Goal: Entertainment & Leisure: Consume media (video, audio)

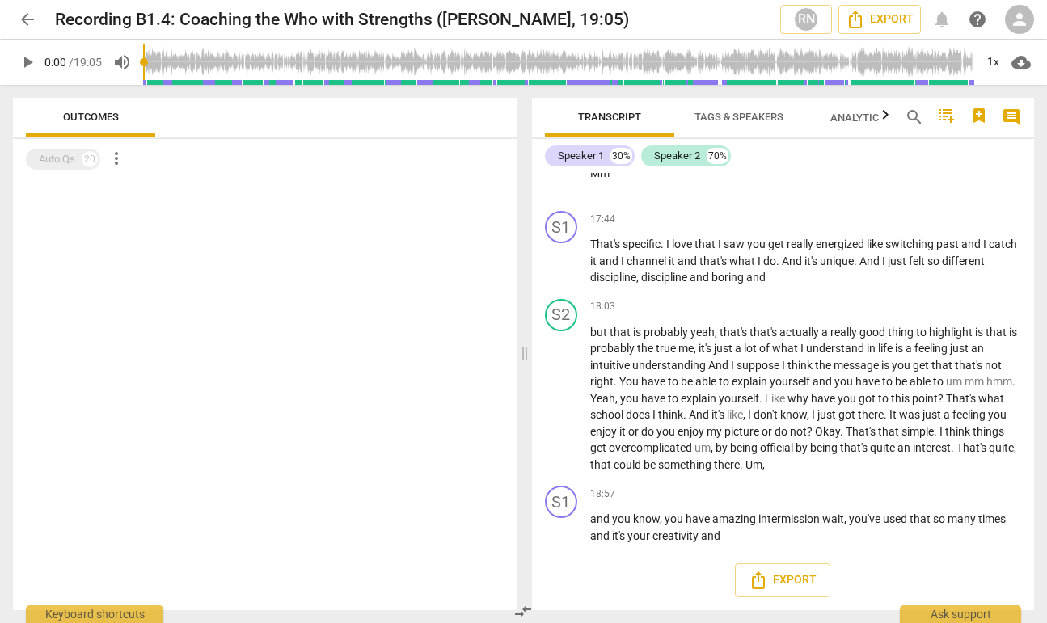
scroll to position [5618, 0]
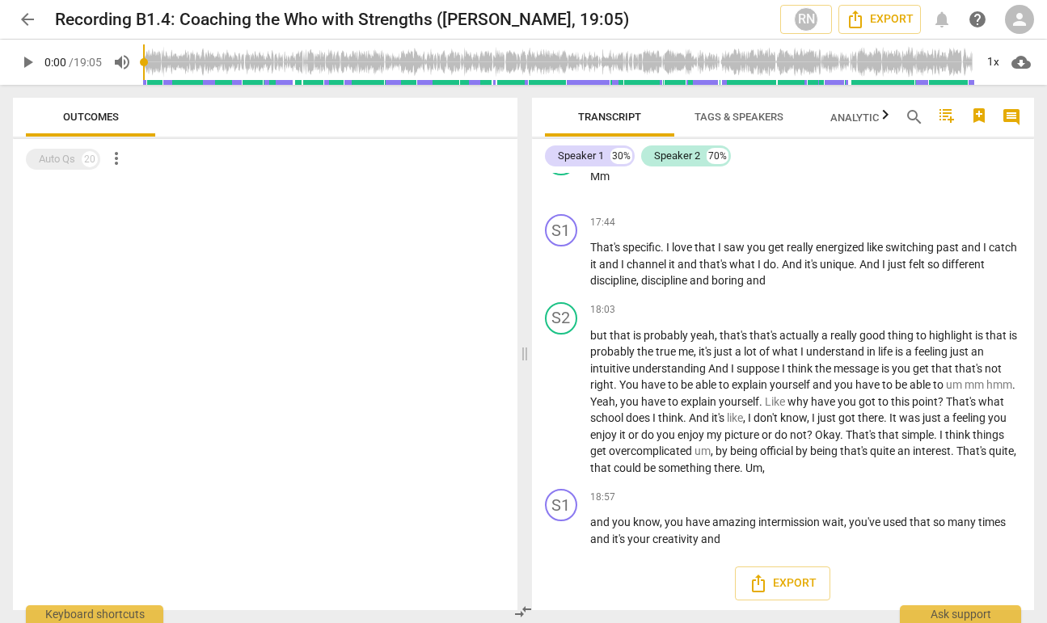
click at [24, 63] on span "play_arrow" at bounding box center [27, 62] width 19 height 19
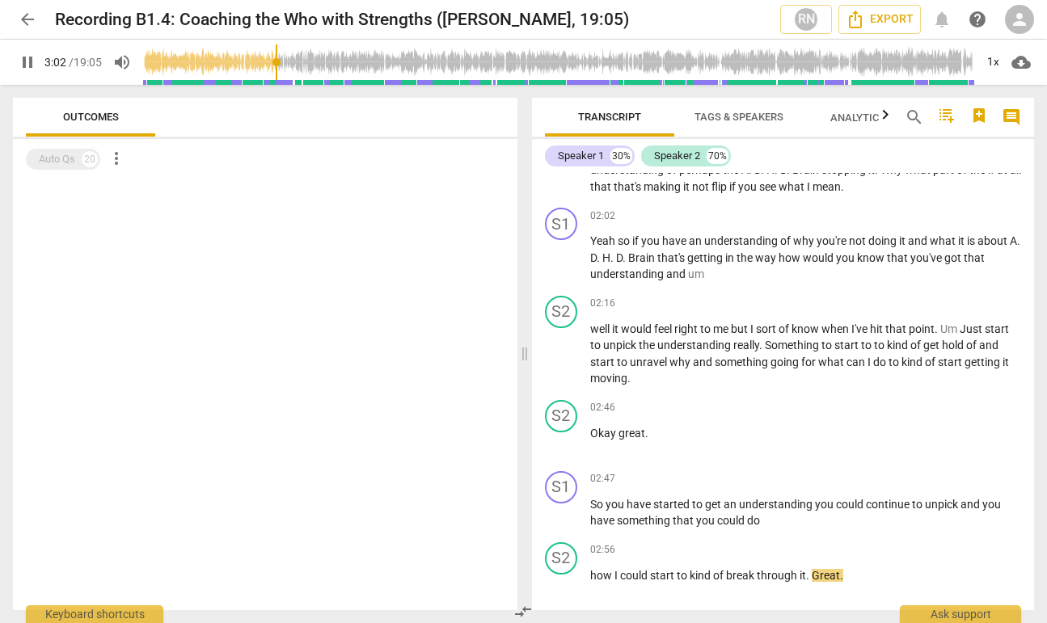
scroll to position [1092, 0]
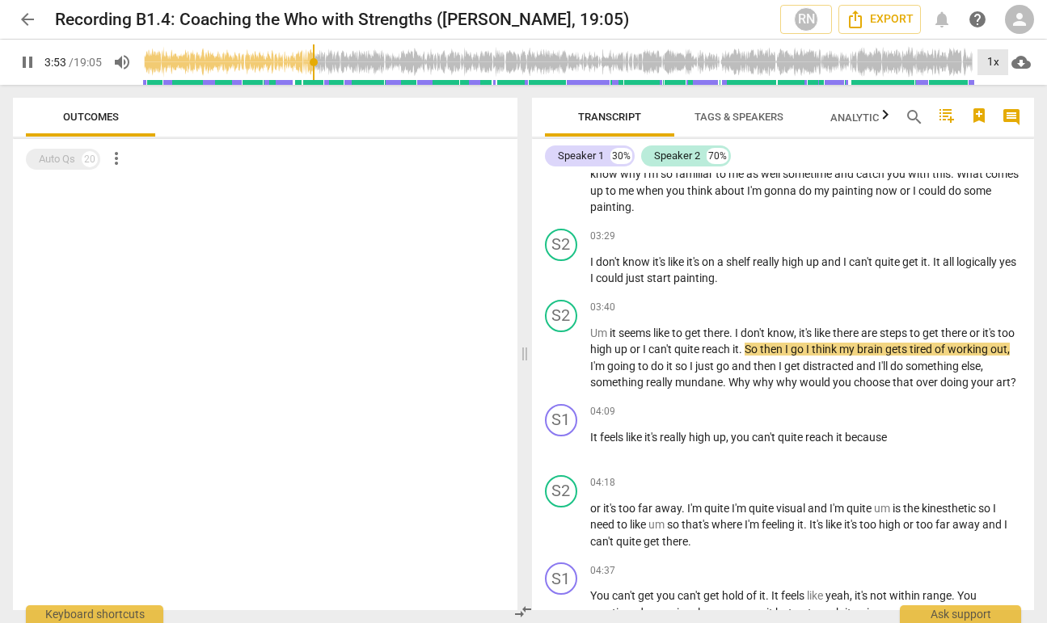
click at [992, 59] on div "1x" at bounding box center [993, 62] width 31 height 26
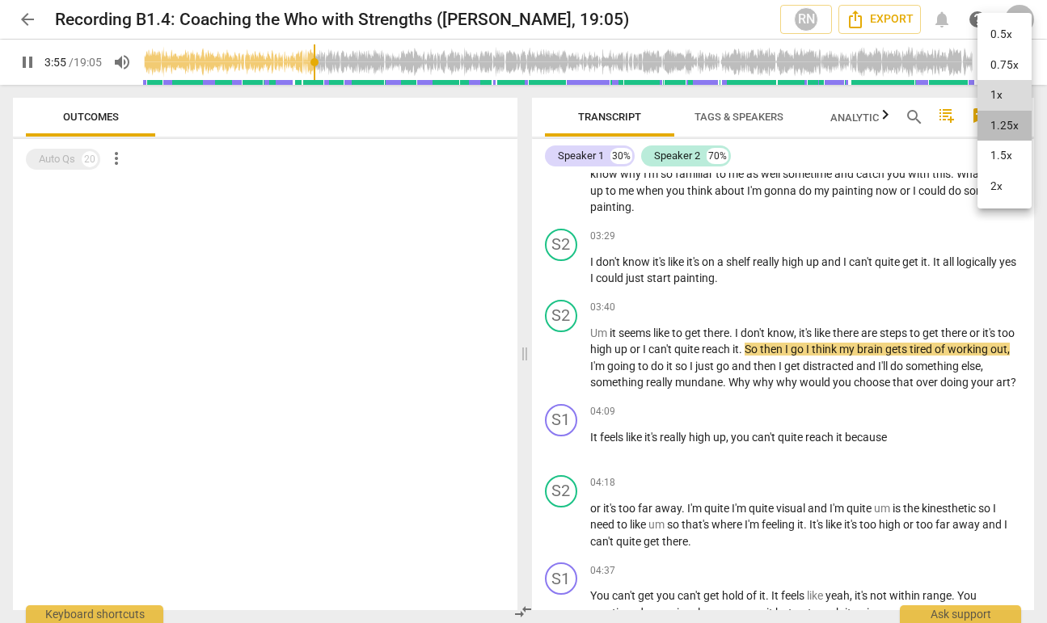
click at [1012, 126] on li "1.25x" at bounding box center [1005, 126] width 54 height 31
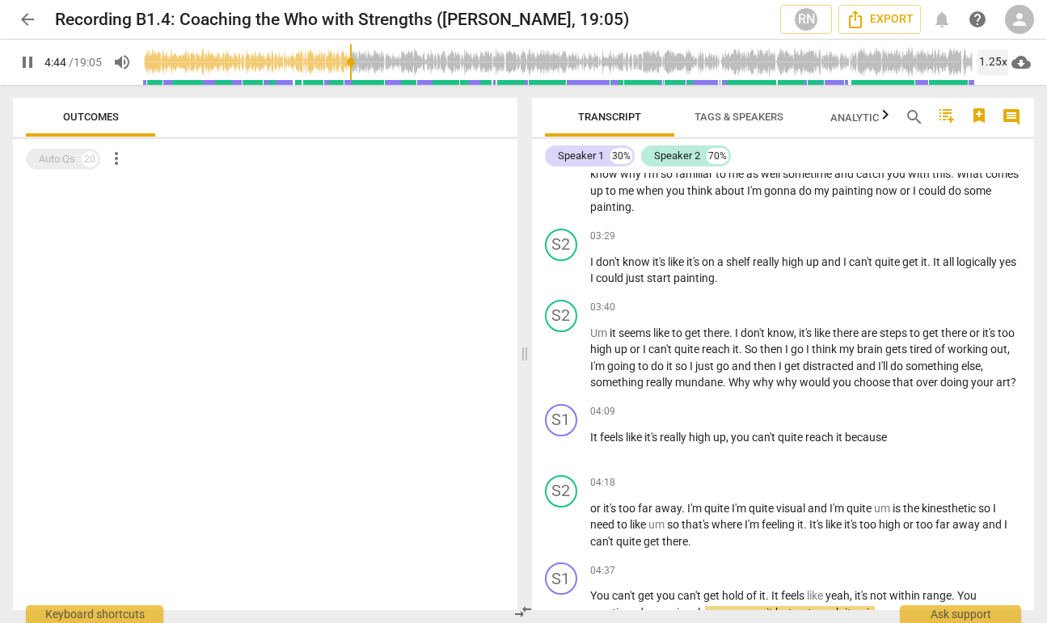
scroll to position [1542, 0]
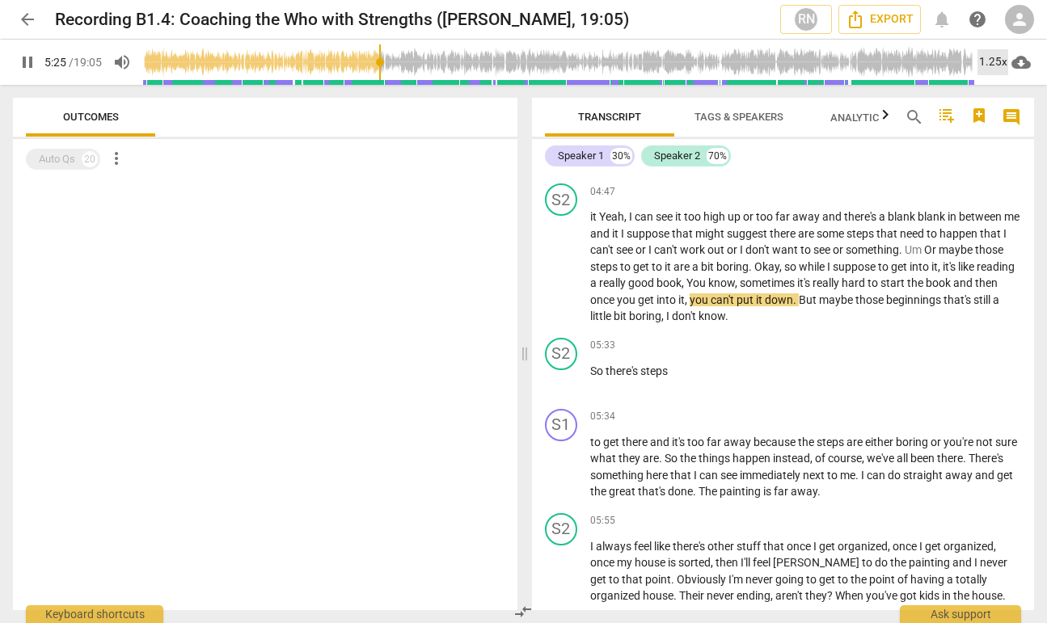
click at [998, 60] on div "1.25x" at bounding box center [993, 62] width 31 height 26
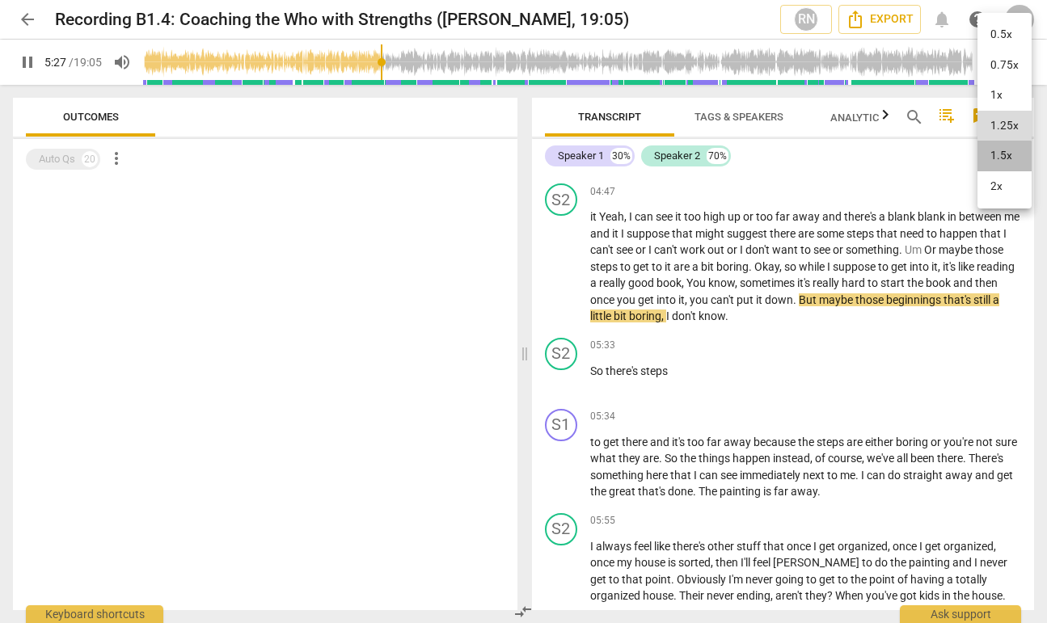
click at [1004, 159] on li "1.5x" at bounding box center [1005, 156] width 54 height 31
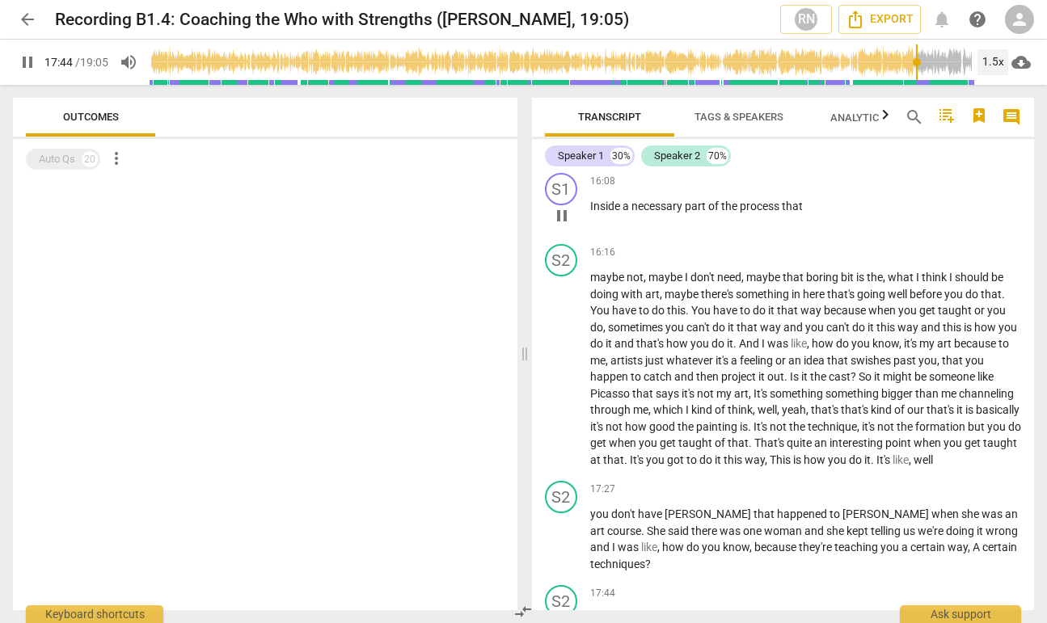
scroll to position [5619, 0]
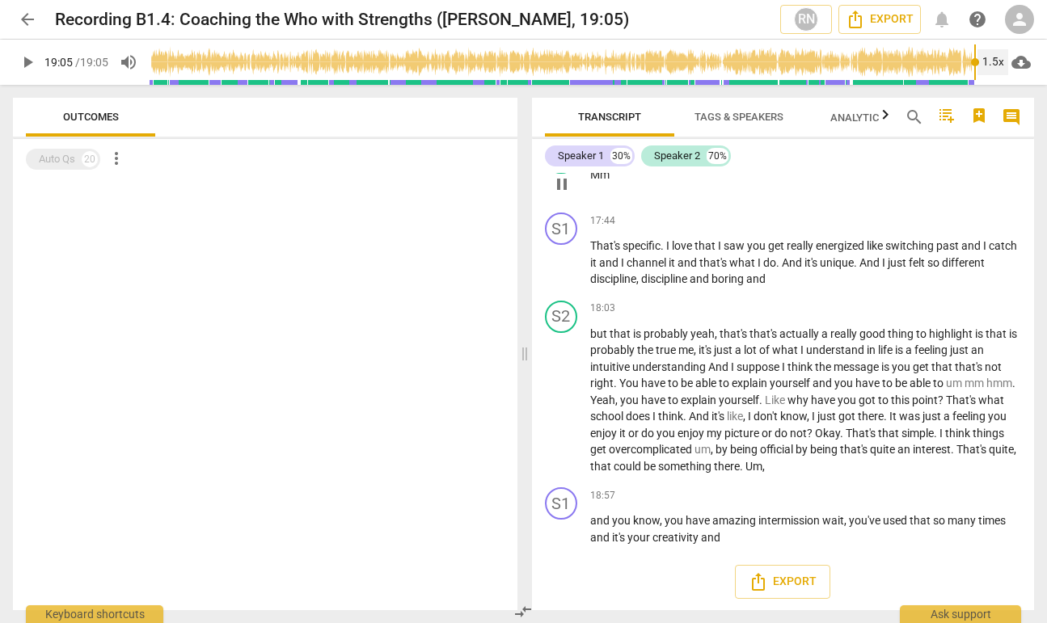
type input "1145"
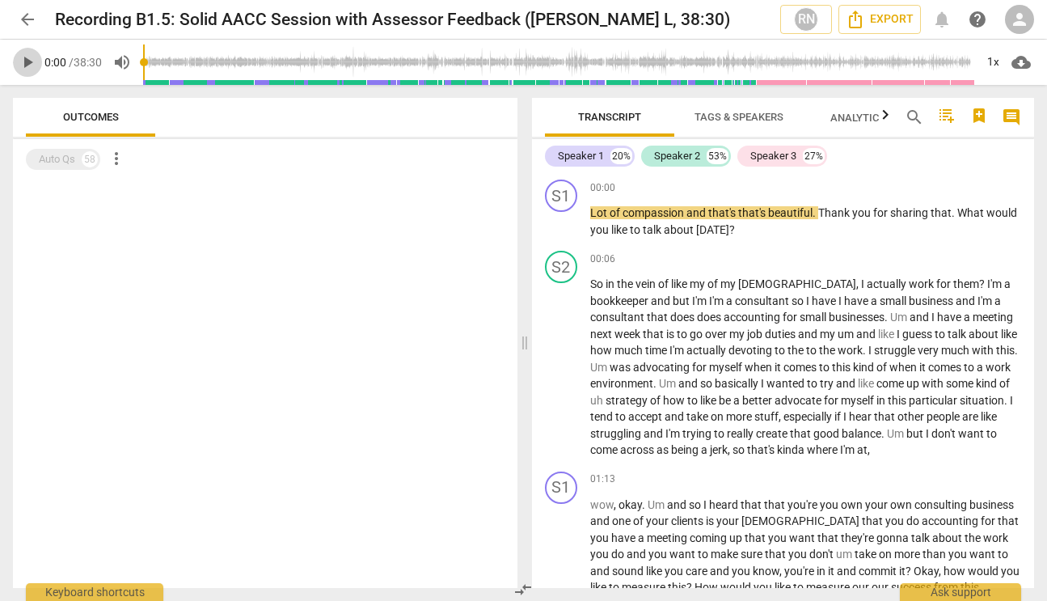
click at [22, 63] on span "play_arrow" at bounding box center [27, 62] width 19 height 19
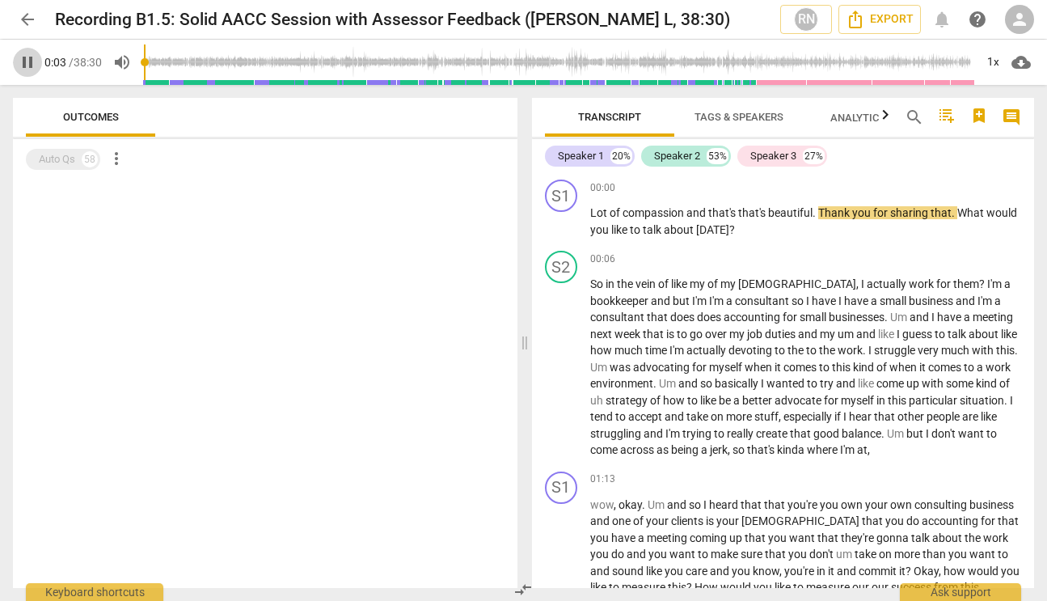
click at [28, 61] on span "pause" at bounding box center [27, 62] width 19 height 19
type input "4"
